Goal: Find specific page/section: Find specific page/section

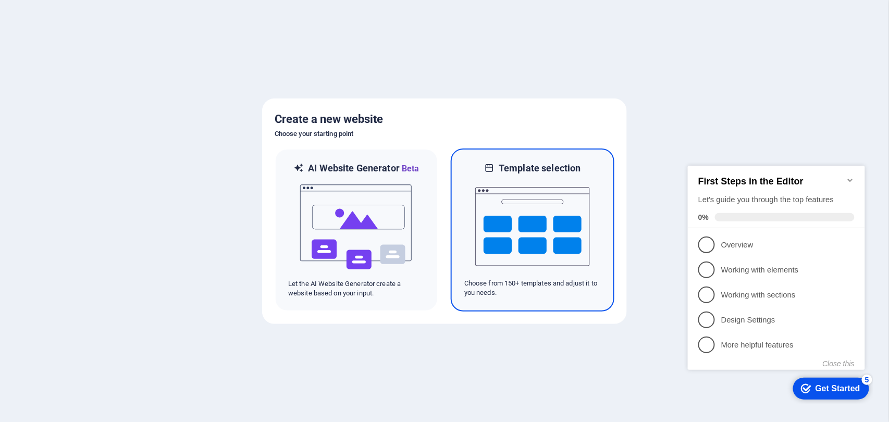
click at [532, 193] on img at bounding box center [532, 227] width 115 height 104
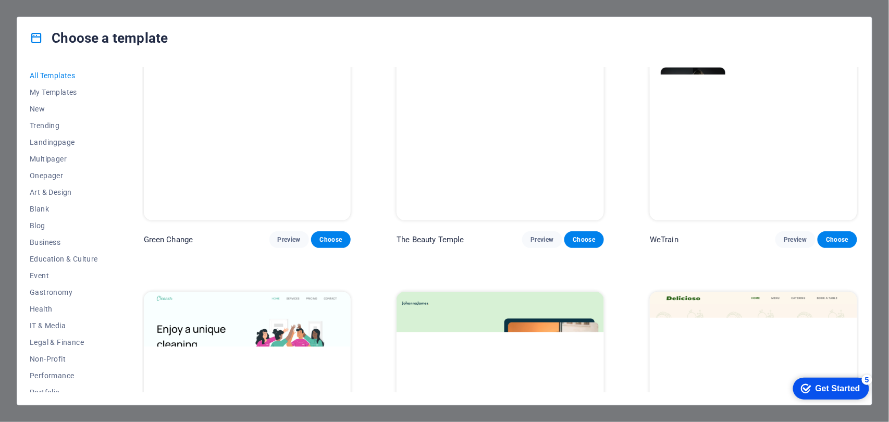
scroll to position [6842, 0]
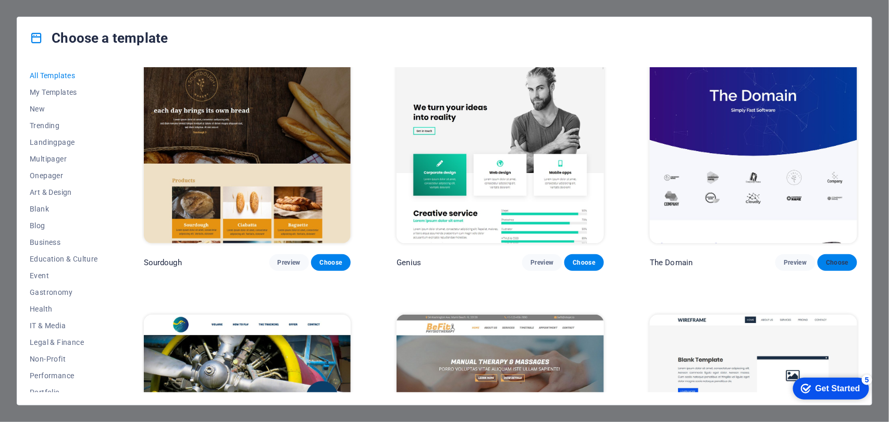
click at [838, 259] on span "Choose" at bounding box center [837, 263] width 23 height 8
